Goal: Find specific page/section: Find specific page/section

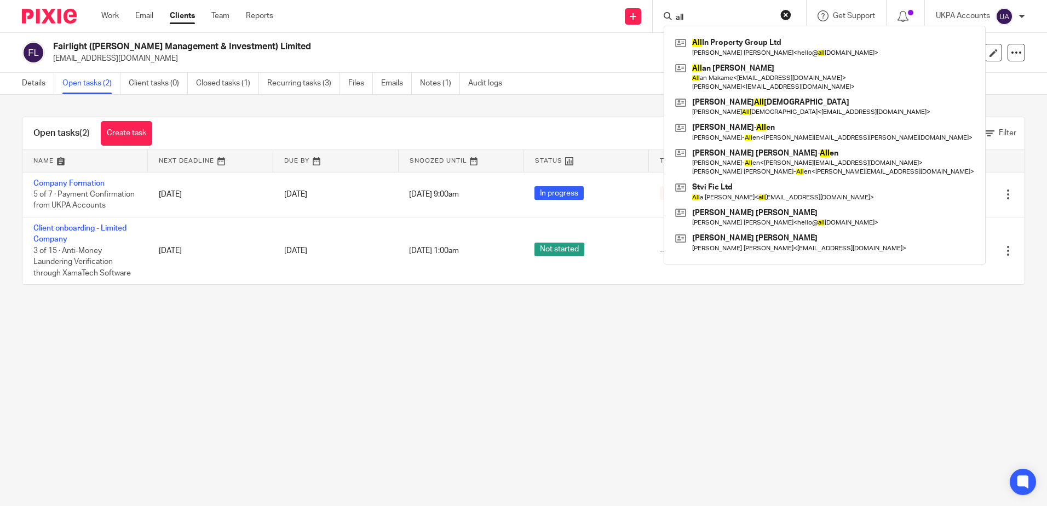
click at [740, 11] on form "all" at bounding box center [732, 16] width 117 height 14
click at [739, 15] on input "all" at bounding box center [723, 18] width 99 height 10
drag, startPoint x: 739, startPoint y: 15, endPoint x: 659, endPoint y: 106, distance: 120.7
click at [451, 11] on div "Send new email Create task Add client all All In Property Group Ltd Morgan Anth…" at bounding box center [668, 16] width 757 height 32
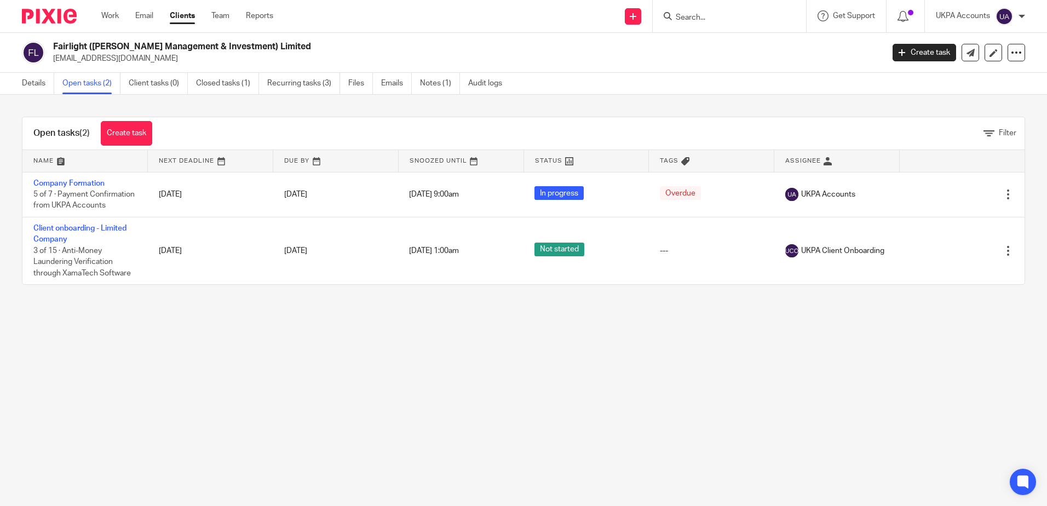
paste input "Whelan Property Ltd"
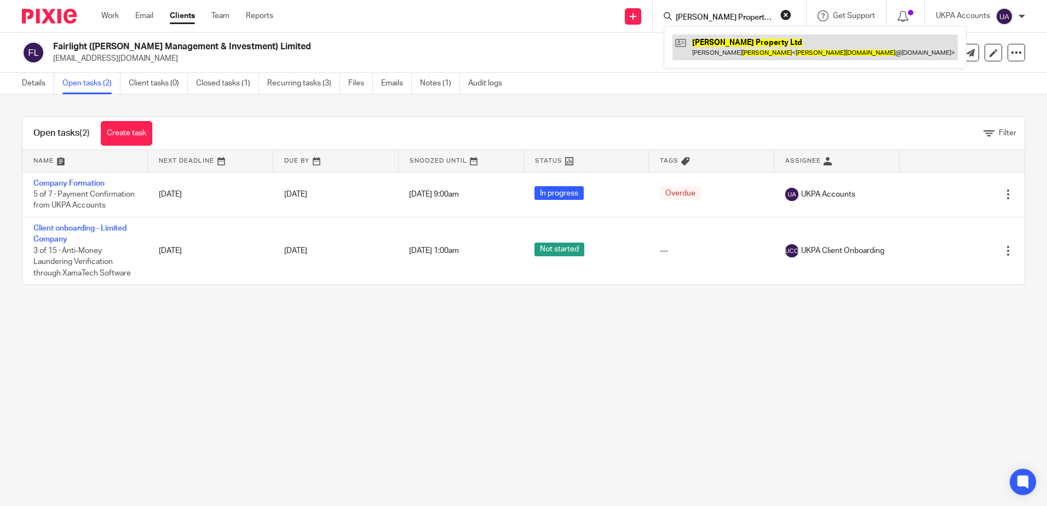
type input "Whelan Property Ltd"
click at [720, 50] on link at bounding box center [814, 46] width 285 height 25
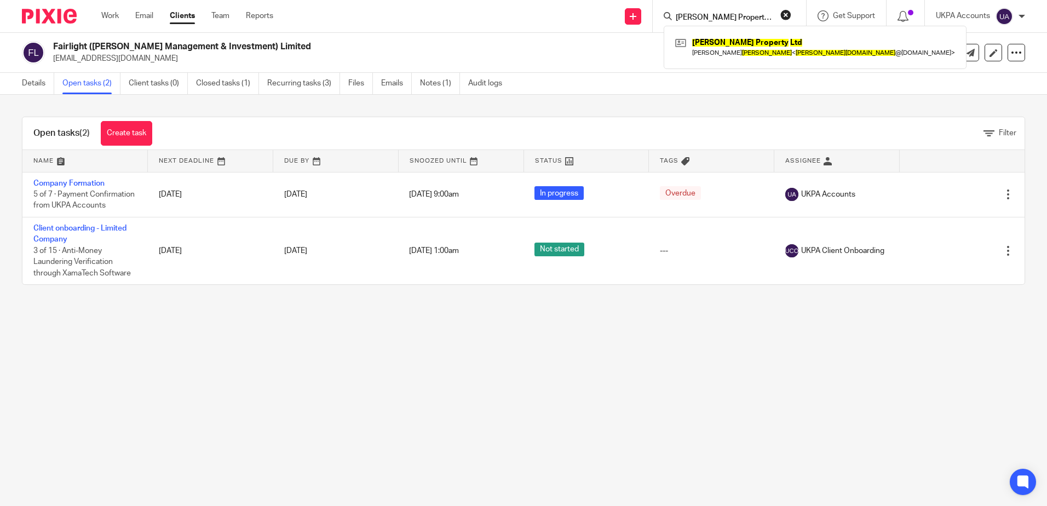
click at [782, 16] on button "reset" at bounding box center [785, 14] width 11 height 11
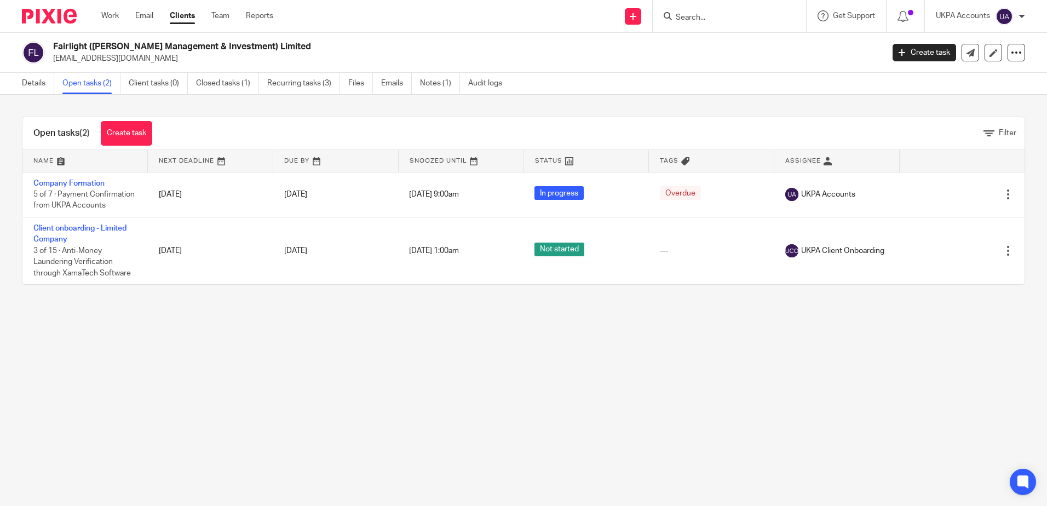
click at [747, 14] on input "Search" at bounding box center [723, 18] width 99 height 10
paste input "Rukman Limited"
type input "Rukman Limited"
drag, startPoint x: 710, startPoint y: 48, endPoint x: 714, endPoint y: 55, distance: 8.1
click at [710, 48] on link at bounding box center [764, 46] width 185 height 25
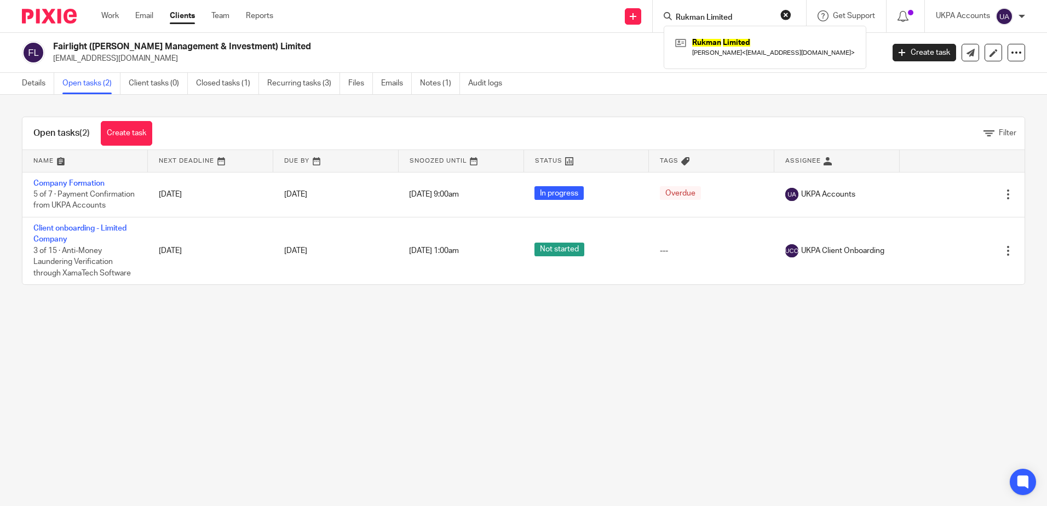
click at [497, 452] on main "Fairlight (Cosimo Management & Investment) Limited tonypadgett1@gmail.com Creat…" at bounding box center [523, 253] width 1047 height 506
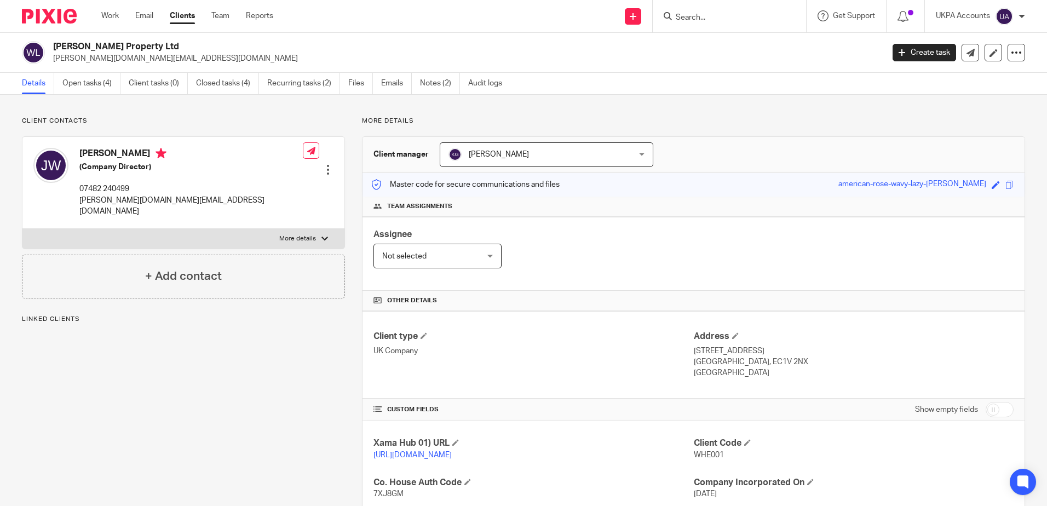
click at [207, 465] on div "Client contacts James Gregory Whelan (Company Director) 07482 240499 whelan.pro…" at bounding box center [175, 376] width 340 height 518
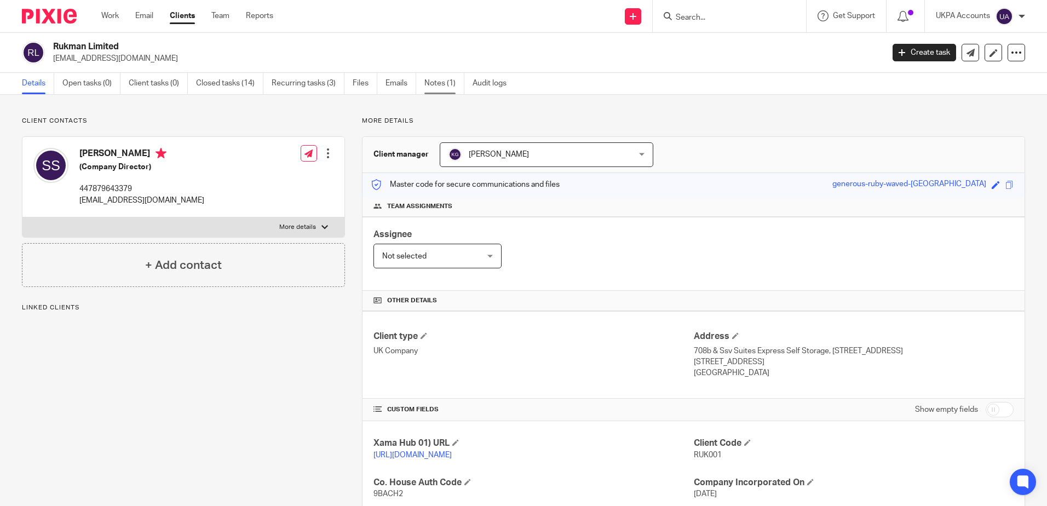
click at [431, 76] on link "Notes (1)" at bounding box center [444, 83] width 40 height 21
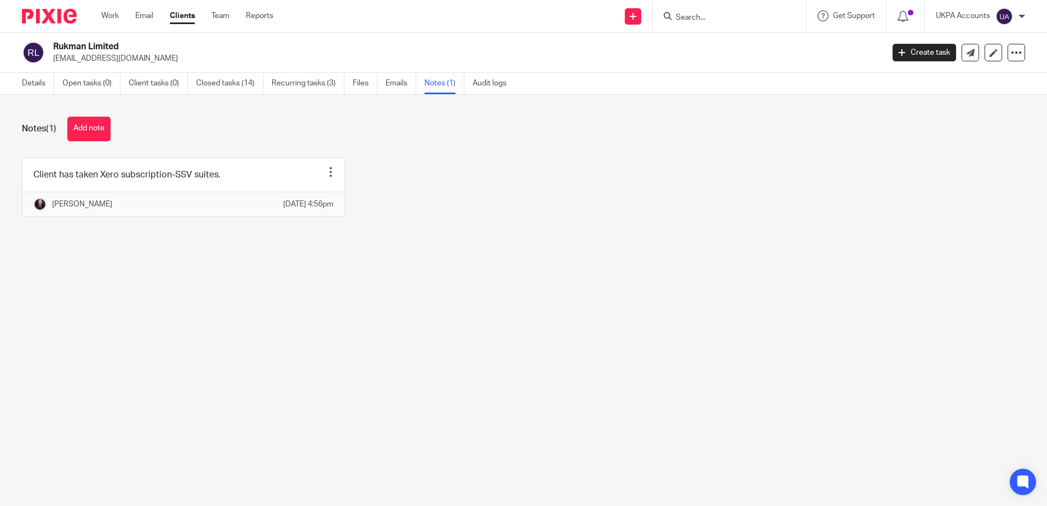
click at [183, 327] on main "Rukman Limited [EMAIL_ADDRESS][DOMAIN_NAME] Create task Update from Companies H…" at bounding box center [523, 253] width 1047 height 506
click at [204, 82] on link "Closed tasks (14)" at bounding box center [229, 83] width 67 height 21
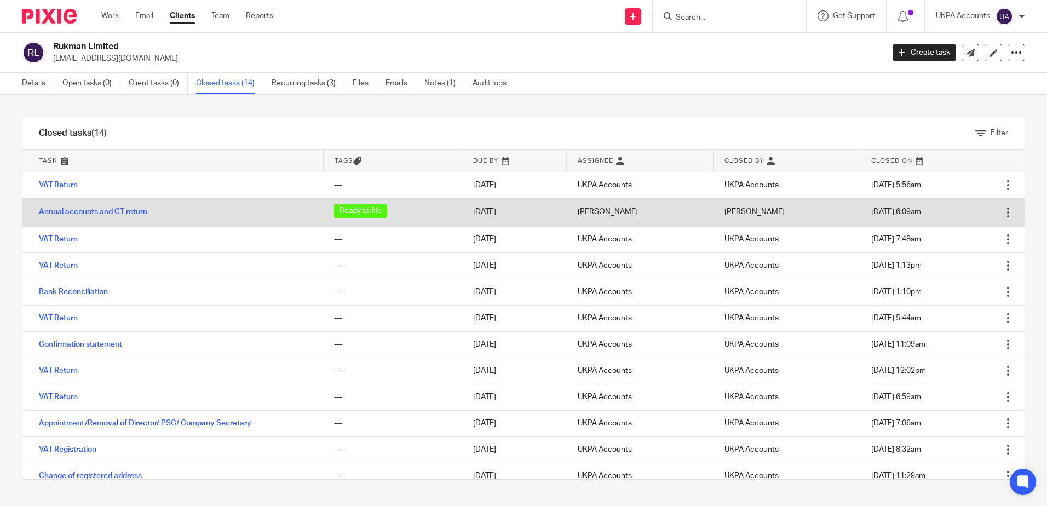
click at [60, 206] on td "Annual accounts and CT return" at bounding box center [172, 212] width 301 height 28
click at [60, 209] on link "Annual accounts and CT return" at bounding box center [93, 212] width 108 height 8
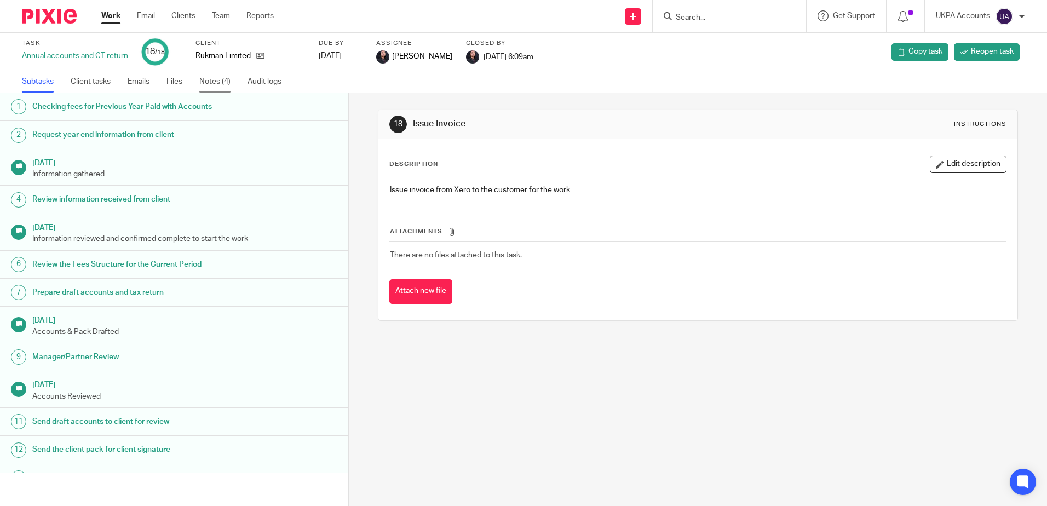
click at [207, 79] on link "Notes (4)" at bounding box center [219, 81] width 40 height 21
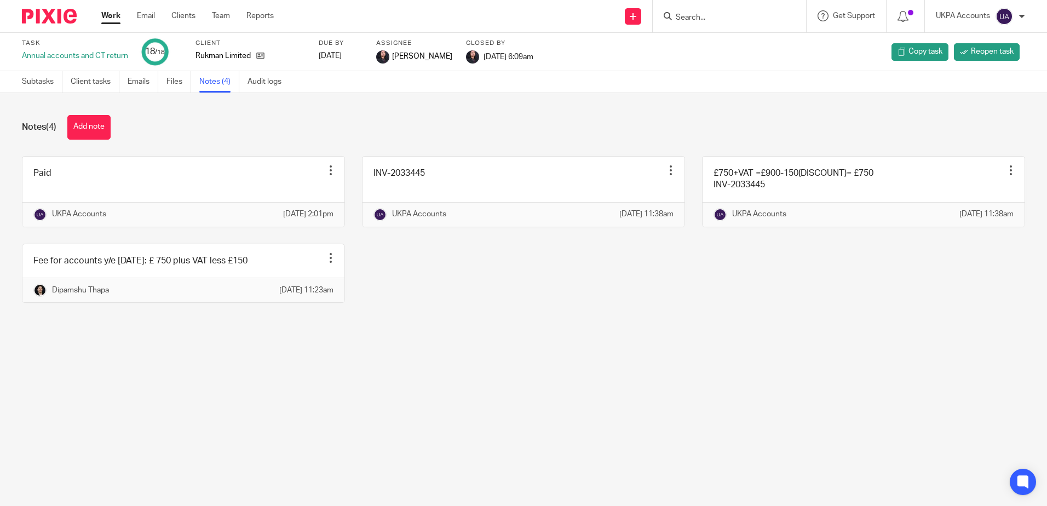
click at [251, 414] on main "Task Annual accounts and CT return 18 /18 Client Rukman Limited Due by [DATE] A…" at bounding box center [523, 253] width 1047 height 506
click at [507, 319] on div "Paid Edit note Delete note UKPA Accounts [DATE] 2:01pm INV-2033445 Edit note De…" at bounding box center [515, 237] width 1020 height 163
click at [289, 369] on main "Task Annual accounts and CT return 18 /18 Client Rukman Limited Due by [DATE] A…" at bounding box center [523, 253] width 1047 height 506
click at [634, 341] on div "Notes (4) Add note Paid Edit note Delete note UKPA Accounts [DATE] 2:01pm INV-2…" at bounding box center [523, 217] width 1047 height 248
click at [732, 17] on input "Search" at bounding box center [723, 18] width 99 height 10
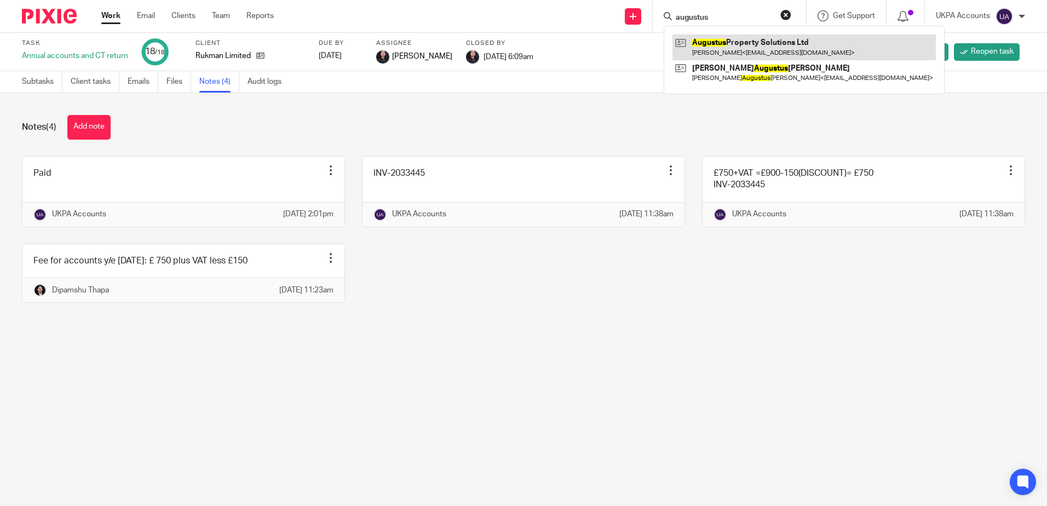
type input "augustus"
click at [749, 46] on link at bounding box center [803, 46] width 263 height 25
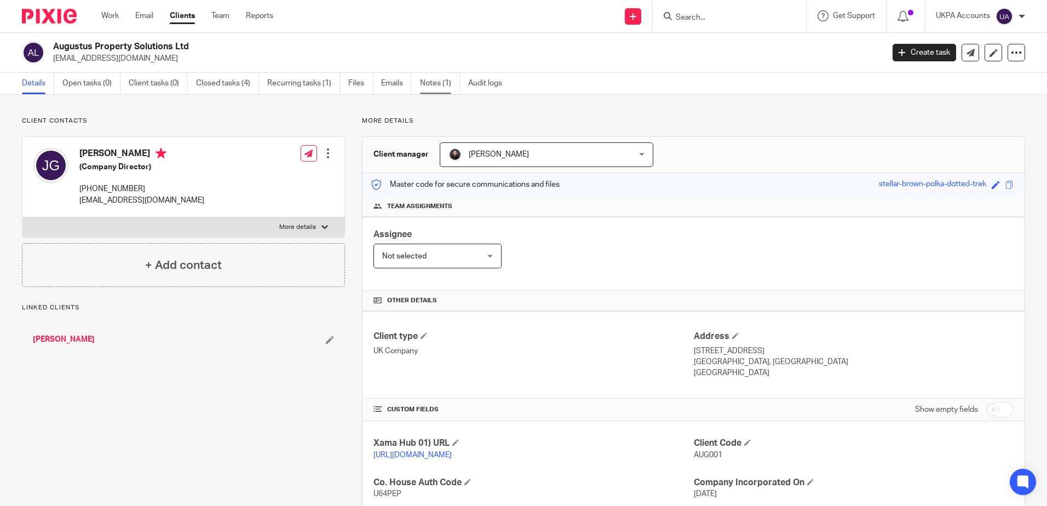
click at [431, 77] on link "Notes (1)" at bounding box center [440, 83] width 40 height 21
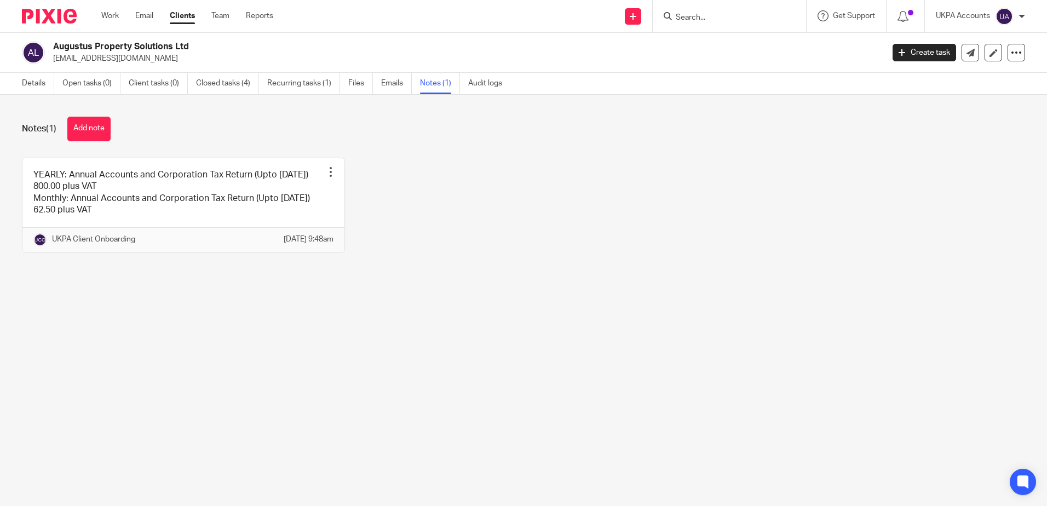
click at [722, 22] on input "Search" at bounding box center [723, 18] width 99 height 10
paste input "Impact Real Estate Limited"
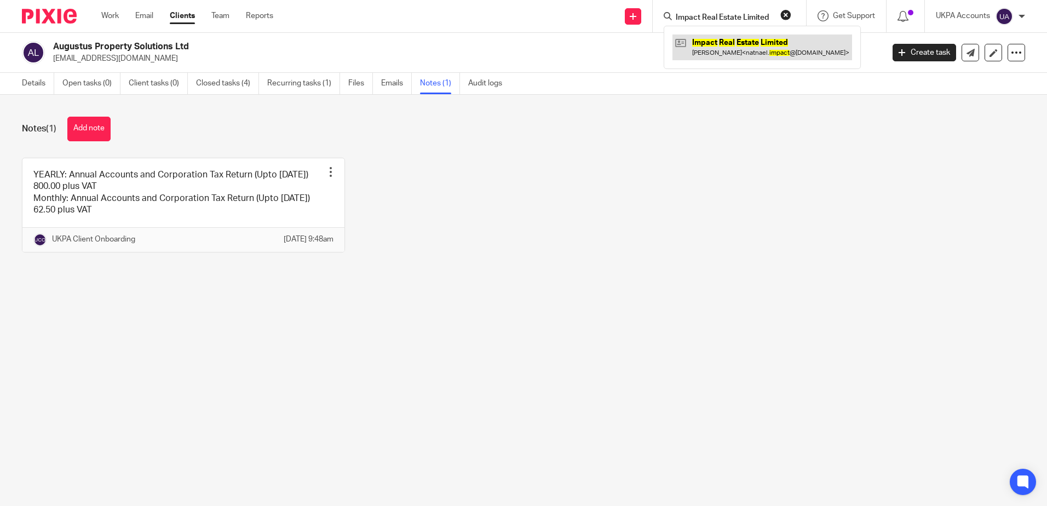
type input "Impact Real Estate Limited"
click at [714, 50] on link at bounding box center [762, 46] width 180 height 25
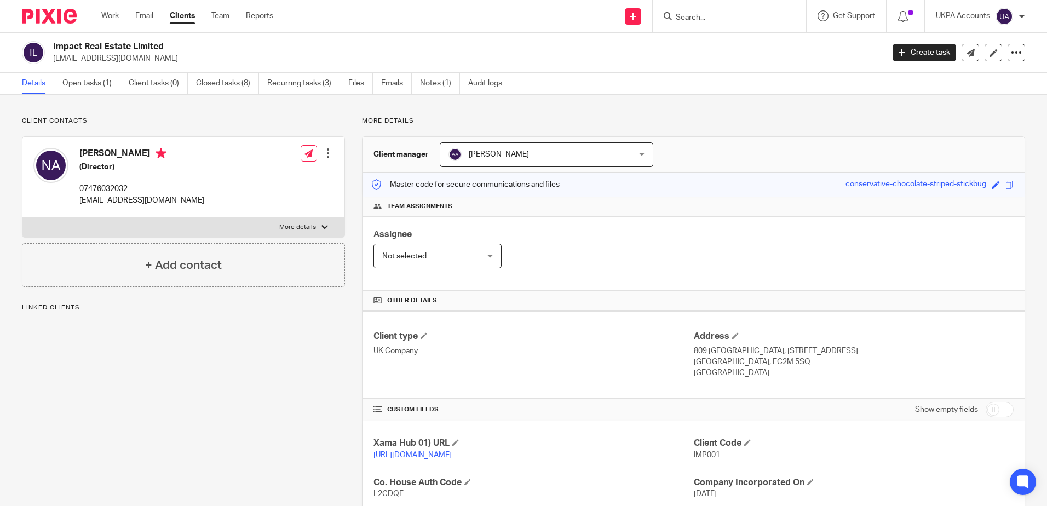
scroll to position [219, 0]
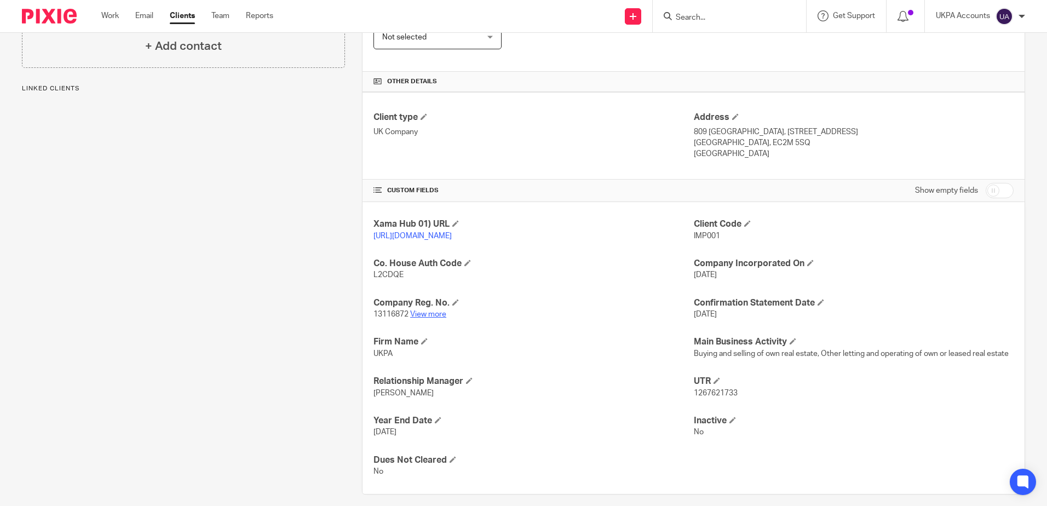
click at [418, 318] on link "View more" at bounding box center [428, 314] width 36 height 8
click at [742, 16] on input "Search" at bounding box center [723, 18] width 99 height 10
paste input "Inspired Limehouse Leasehold Ltd"
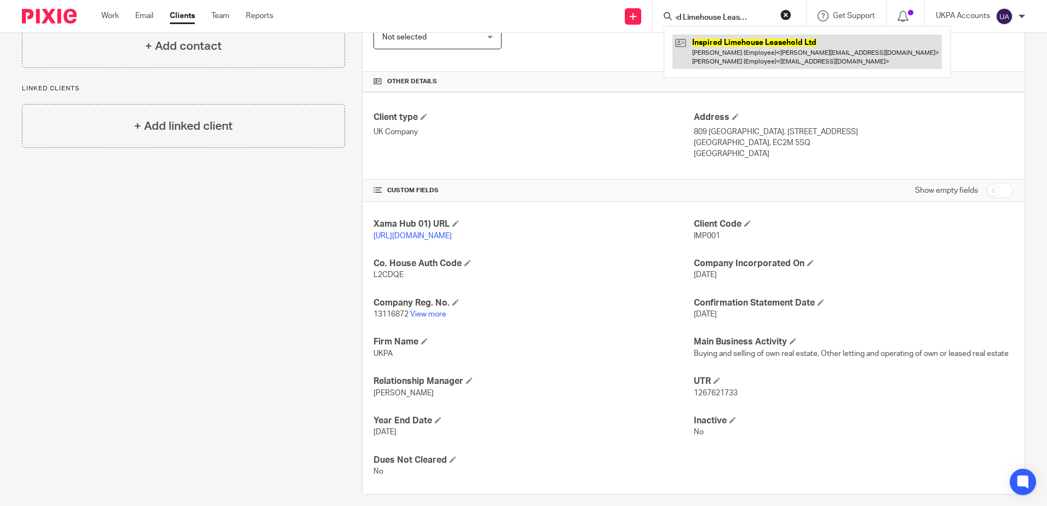
type input "Inspired Limehouse Leasehold Ltd"
click at [718, 53] on link at bounding box center [806, 51] width 269 height 34
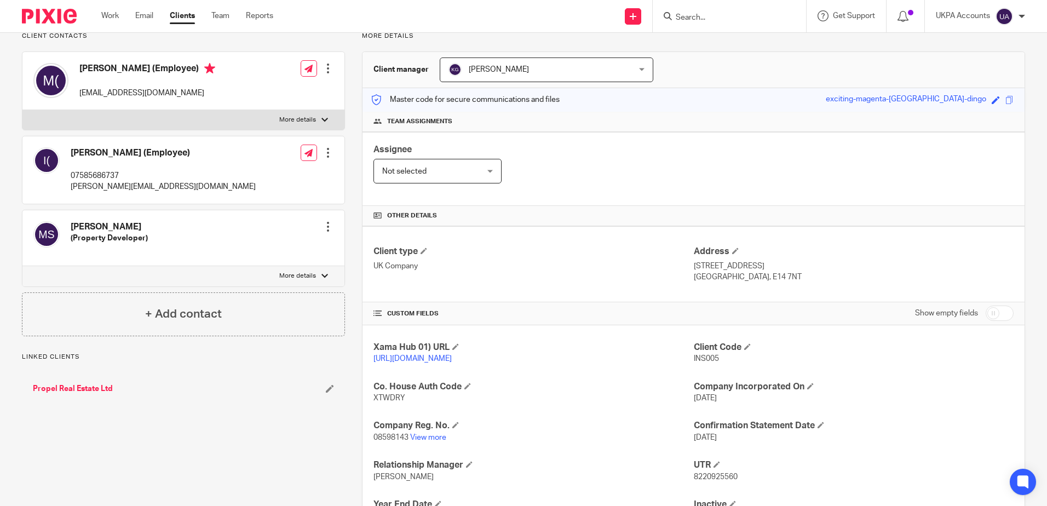
scroll to position [190, 0]
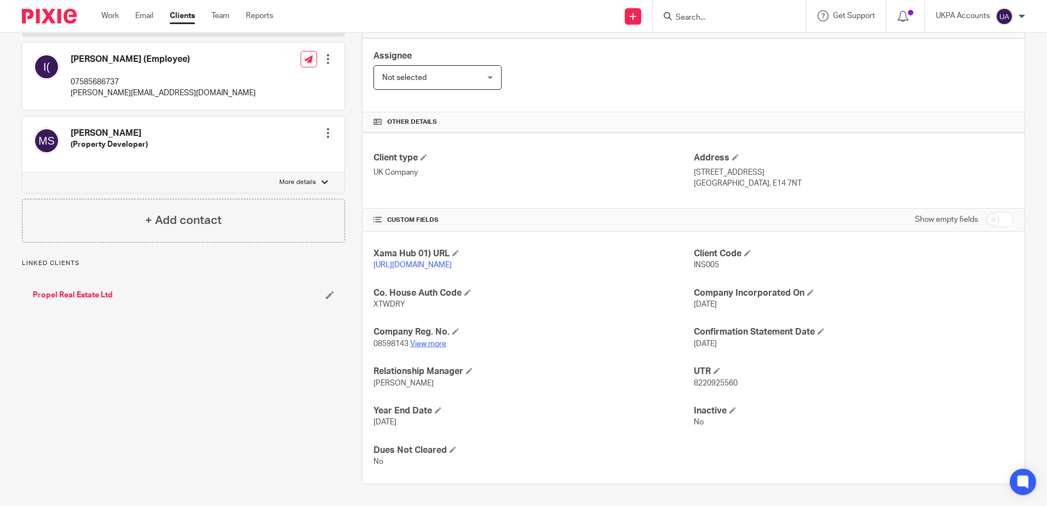
click at [429, 342] on link "View more" at bounding box center [428, 344] width 36 height 8
click at [766, 20] on input "Search" at bounding box center [723, 18] width 99 height 10
paste input "Inspired Limehouse Leasehold Ltd"
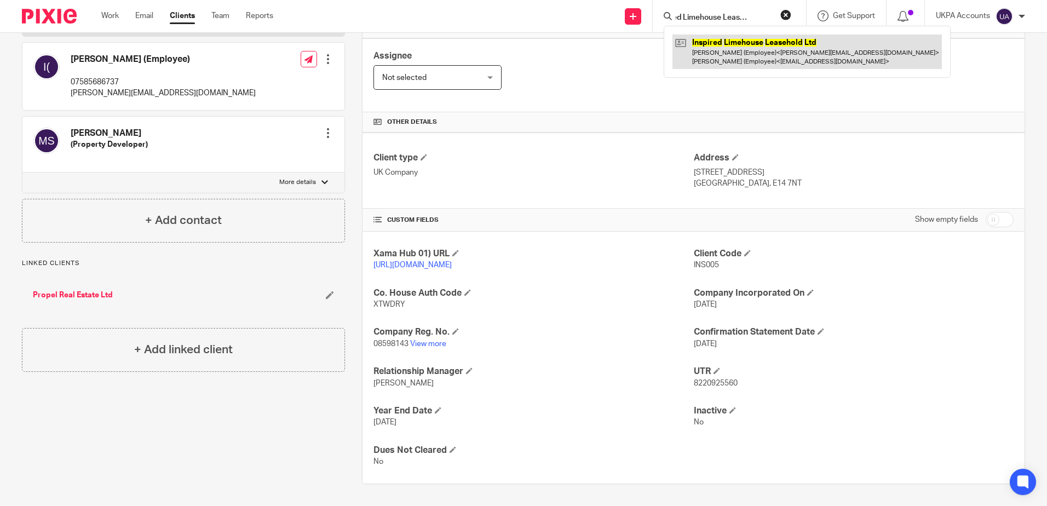
type input "Inspired Limehouse Leasehold Ltd"
click at [723, 50] on link at bounding box center [806, 51] width 269 height 34
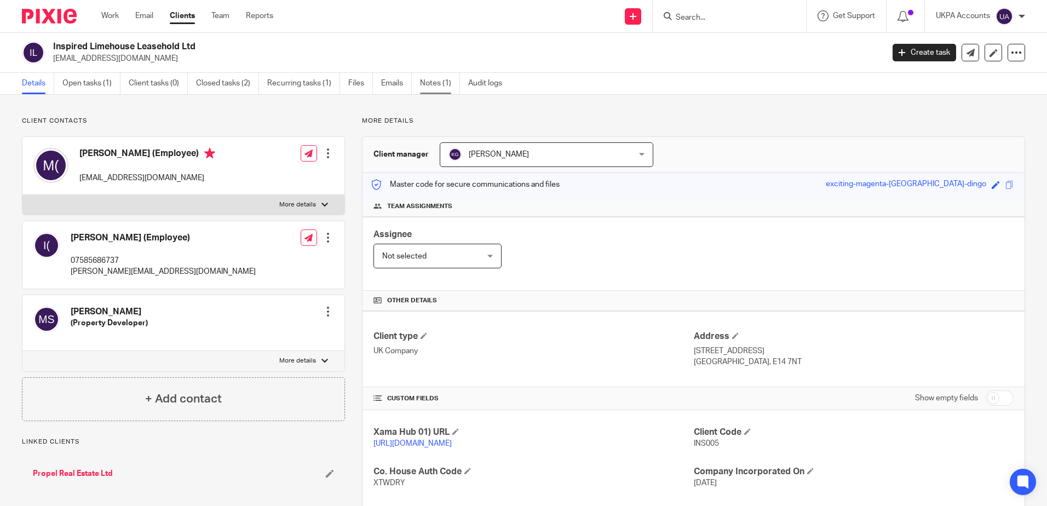
click at [436, 82] on link "Notes (1)" at bounding box center [440, 83] width 40 height 21
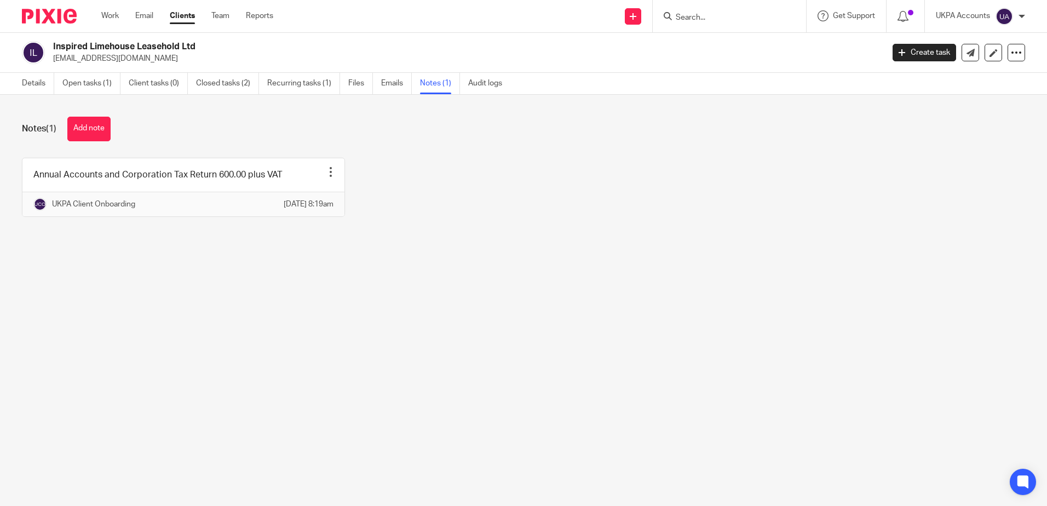
drag, startPoint x: 212, startPoint y: 78, endPoint x: 266, endPoint y: 238, distance: 168.4
click at [212, 78] on link "Closed tasks (2)" at bounding box center [227, 83] width 63 height 21
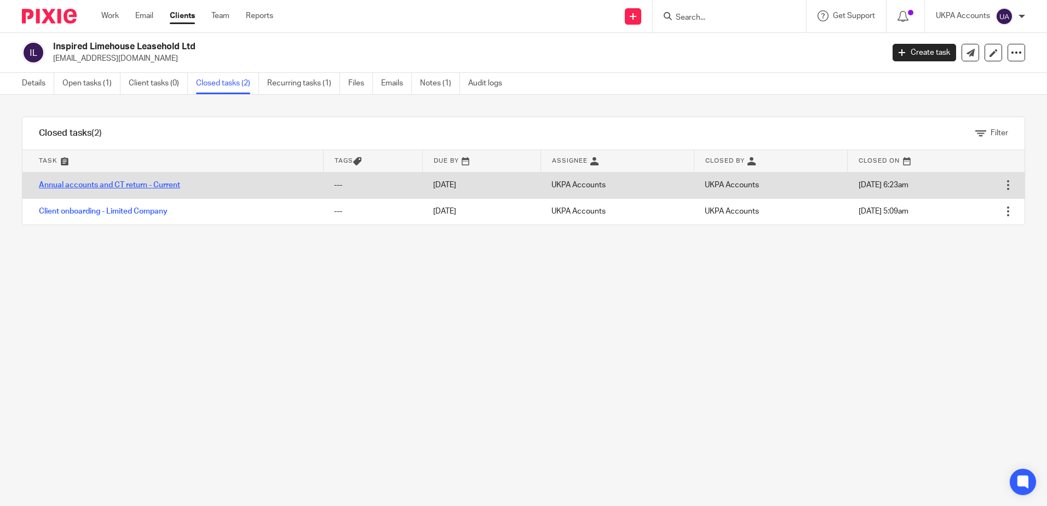
click at [99, 183] on link "Annual accounts and CT return - Current" at bounding box center [109, 185] width 141 height 8
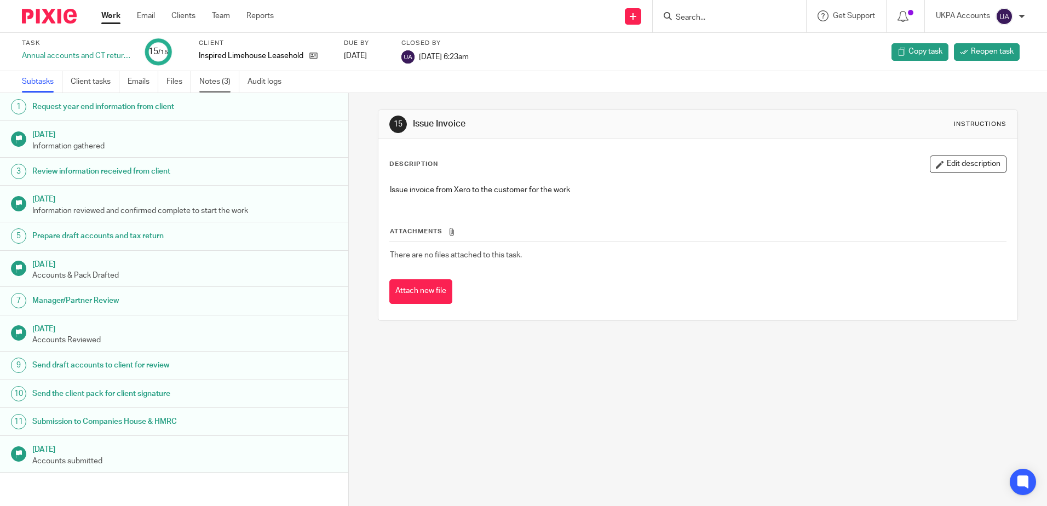
click at [212, 83] on link "Notes (3)" at bounding box center [219, 81] width 40 height 21
